Goal: Information Seeking & Learning: Learn about a topic

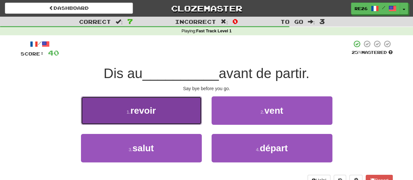
click at [149, 107] on span "revoir" at bounding box center [142, 111] width 25 height 10
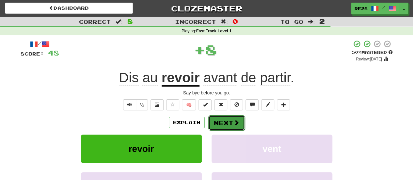
click at [230, 122] on button "Next" at bounding box center [226, 122] width 37 height 15
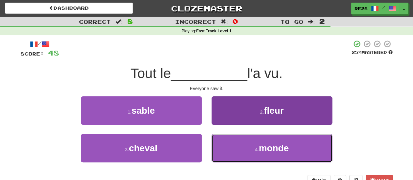
drag, startPoint x: 252, startPoint y: 154, endPoint x: 252, endPoint y: 149, distance: 4.9
click at [252, 154] on button "4 . monde" at bounding box center [272, 148] width 121 height 28
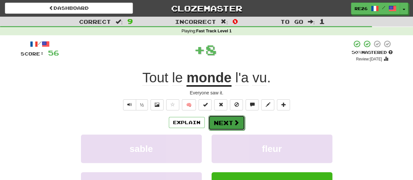
click at [225, 123] on button "Next" at bounding box center [226, 122] width 37 height 15
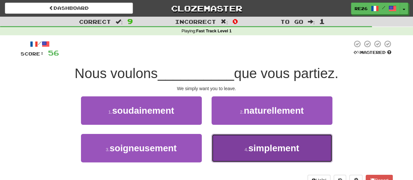
click at [238, 145] on button "4 . simplement" at bounding box center [272, 148] width 121 height 28
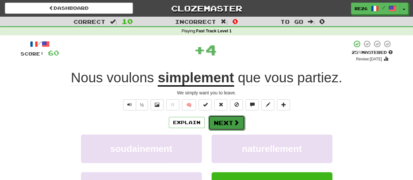
click at [225, 122] on button "Next" at bounding box center [226, 122] width 37 height 15
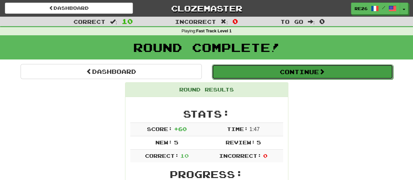
click at [266, 72] on button "Continue" at bounding box center [302, 71] width 181 height 15
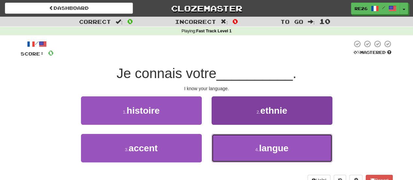
click at [269, 147] on span "langue" at bounding box center [273, 148] width 29 height 10
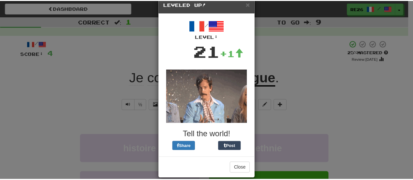
scroll to position [22, 0]
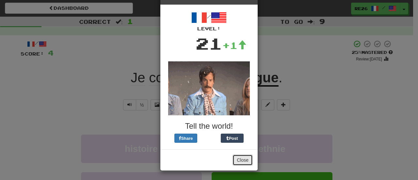
click at [246, 158] on button "Close" at bounding box center [243, 160] width 20 height 11
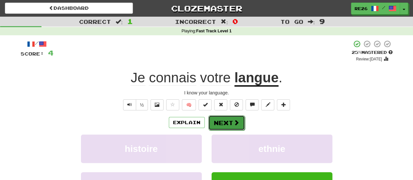
click at [226, 121] on button "Next" at bounding box center [226, 122] width 37 height 15
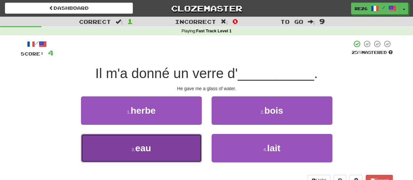
click at [159, 149] on button "3 . eau" at bounding box center [141, 148] width 121 height 28
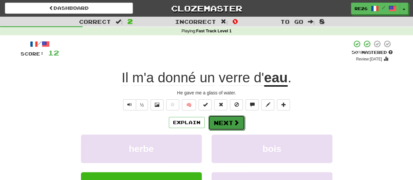
click at [214, 120] on button "Next" at bounding box center [226, 122] width 37 height 15
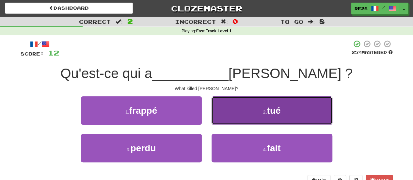
click at [230, 115] on button "2 . tué" at bounding box center [272, 110] width 121 height 28
